Goal: Check status: Check status

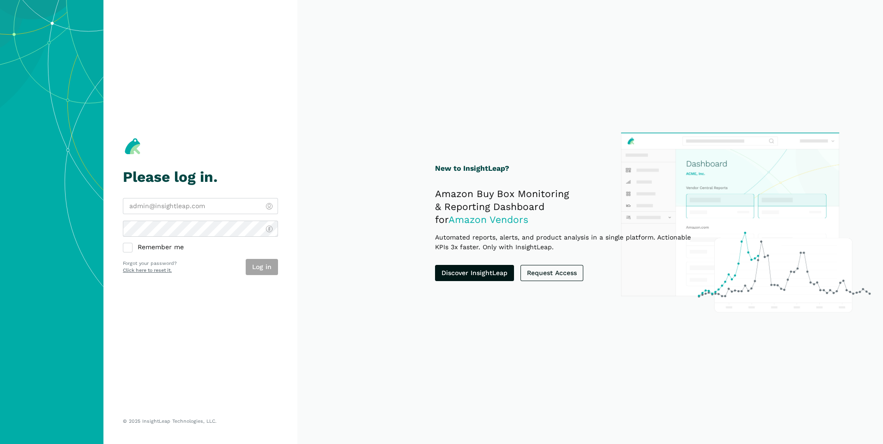
type input "[PERSON_NAME][EMAIL_ADDRESS][DOMAIN_NAME]"
click at [265, 266] on div "Log in" at bounding box center [262, 267] width 32 height 16
click at [263, 269] on button "Log in" at bounding box center [262, 267] width 32 height 16
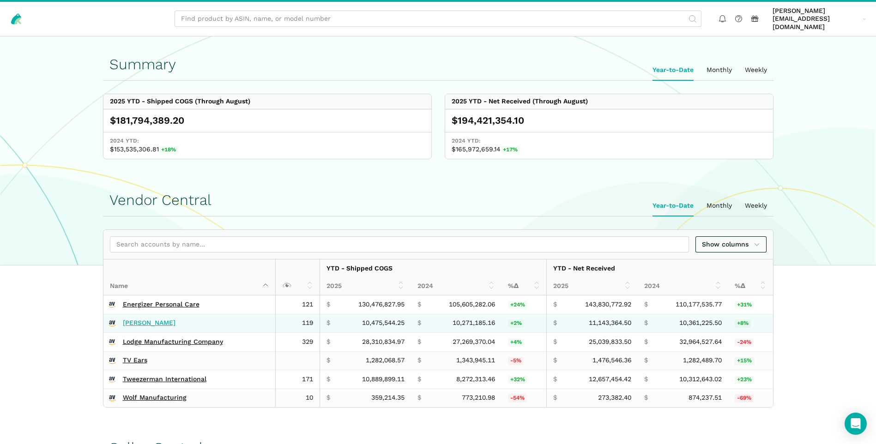
click at [144, 319] on link "[PERSON_NAME]" at bounding box center [149, 323] width 53 height 8
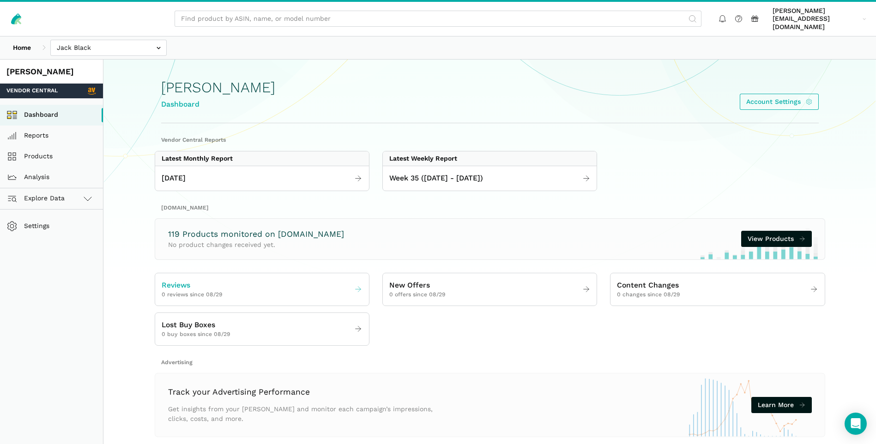
click at [357, 285] on icon at bounding box center [358, 289] width 8 height 8
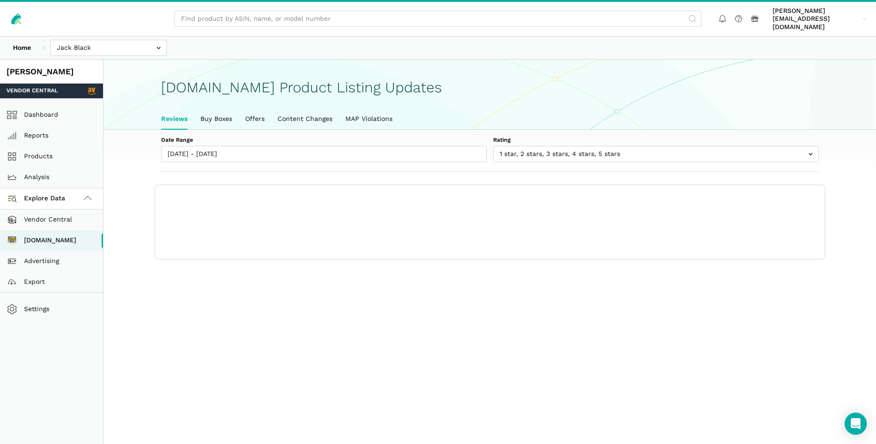
scroll to position [3, 0]
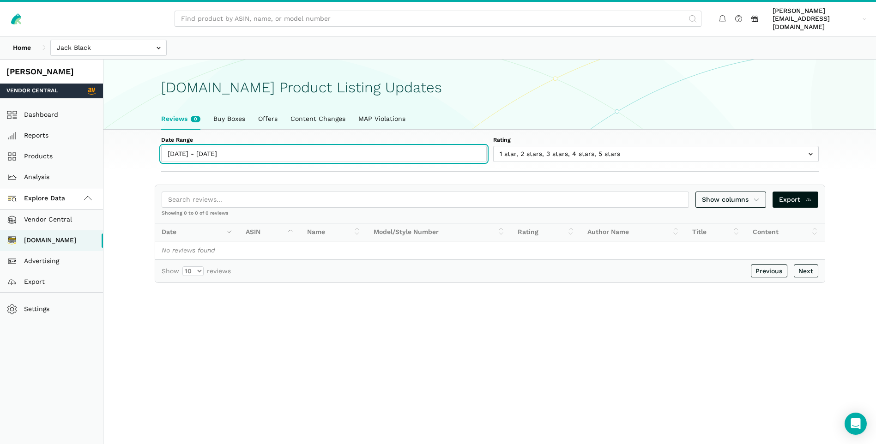
type input "08/29/2025"
type input "09/04/2025"
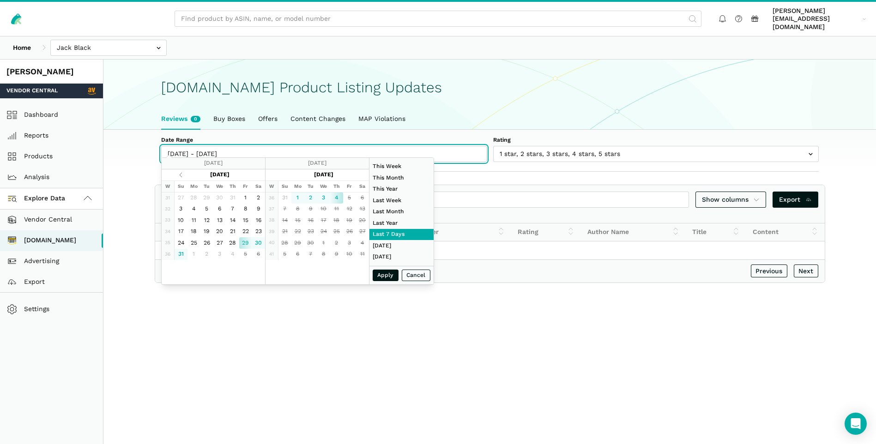
click at [236, 146] on input "08/29/2025 - 09/04/2025" at bounding box center [324, 154] width 326 height 16
type input "09/01/2025"
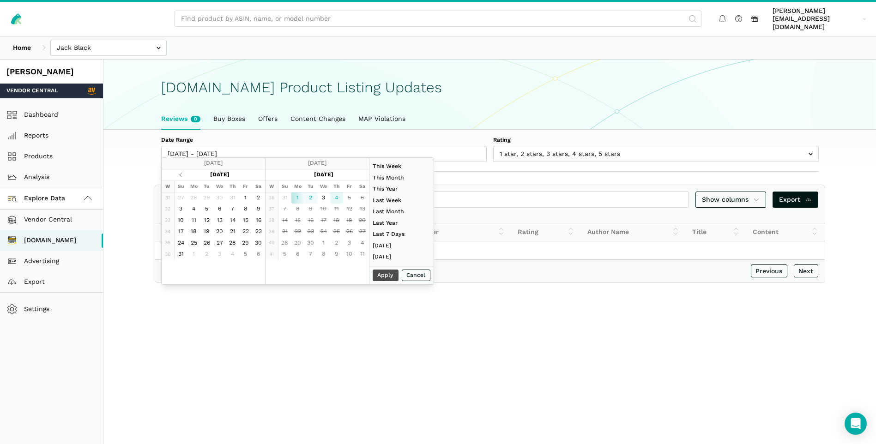
type input "09/04/2025"
type input "07/01/2025"
type input "07/31/2025"
type input "09/01/2025"
type input "09/04/2025"
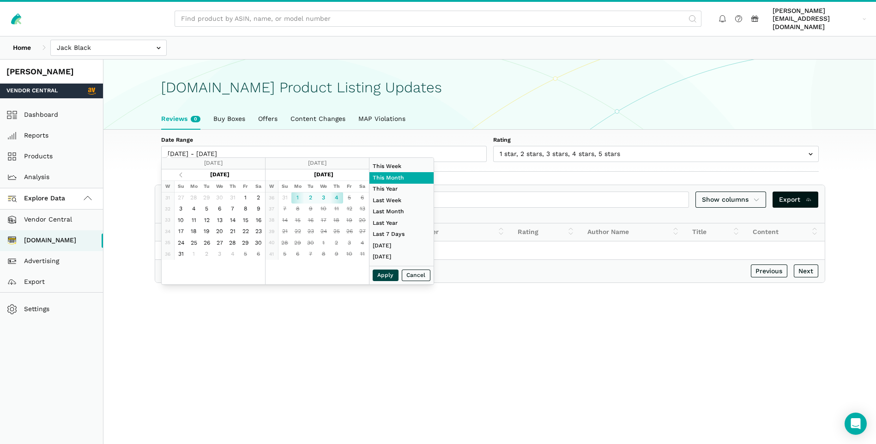
click at [382, 273] on button "Apply" at bounding box center [386, 276] width 26 height 12
type input "09/01/2025 - 09/04/2025"
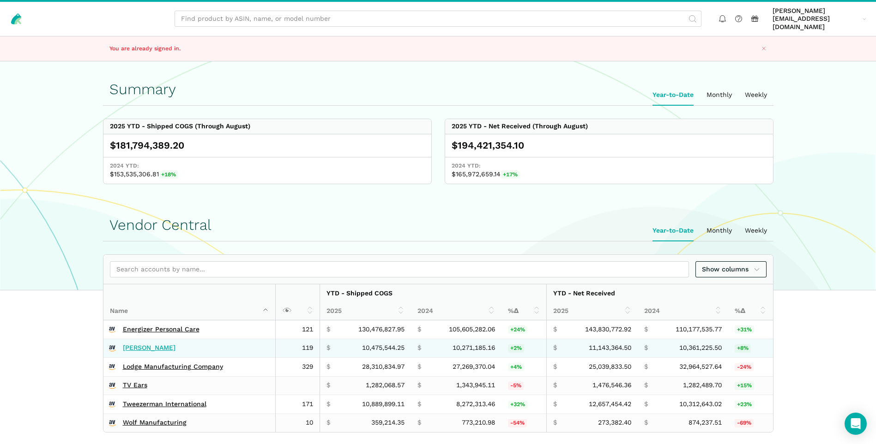
click at [146, 344] on link "[PERSON_NAME]" at bounding box center [149, 348] width 53 height 8
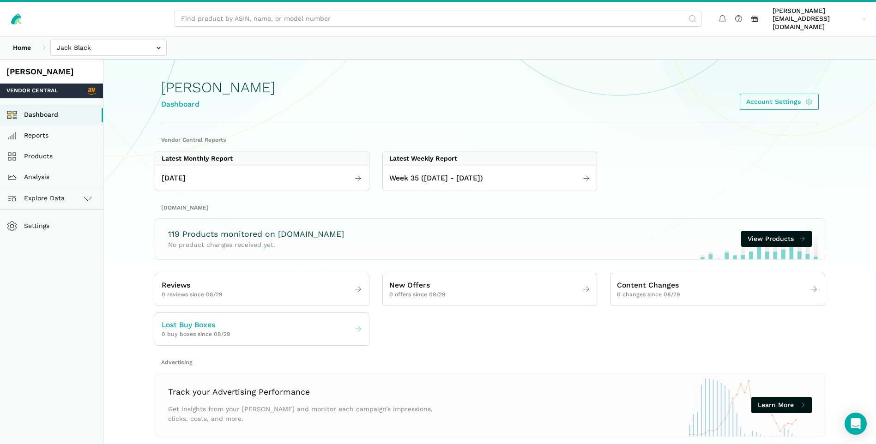
click at [357, 325] on icon at bounding box center [358, 329] width 8 height 8
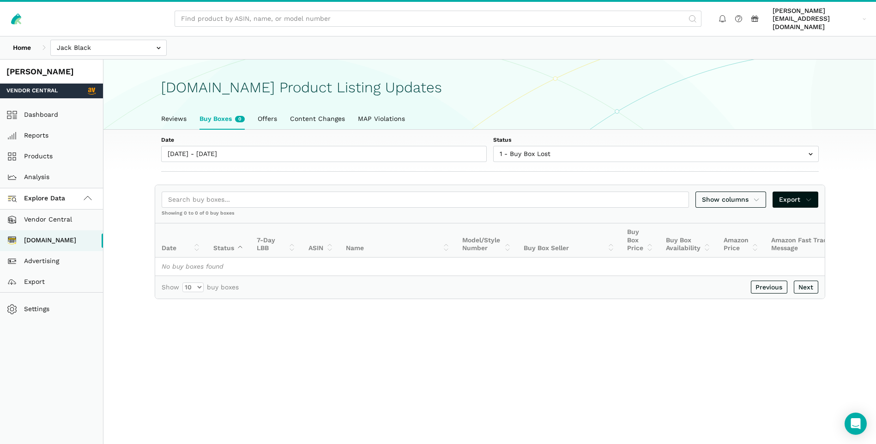
scroll to position [3, 0]
click at [47, 105] on link "Dashboard" at bounding box center [51, 115] width 103 height 21
